Goal: Check status

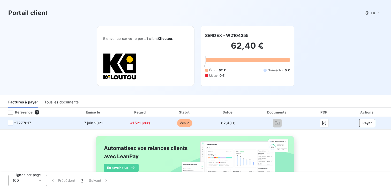
click at [10, 122] on div at bounding box center [10, 123] width 5 height 5
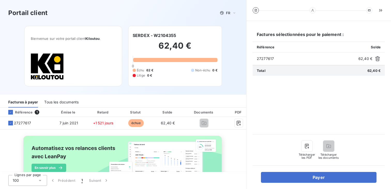
click at [227, 78] on div "Bienvenue sur votre portail client Kiloutou . SERDEX - W2104355 62,40 € 0 Échu …" at bounding box center [123, 60] width 214 height 69
